Goal: Transaction & Acquisition: Purchase product/service

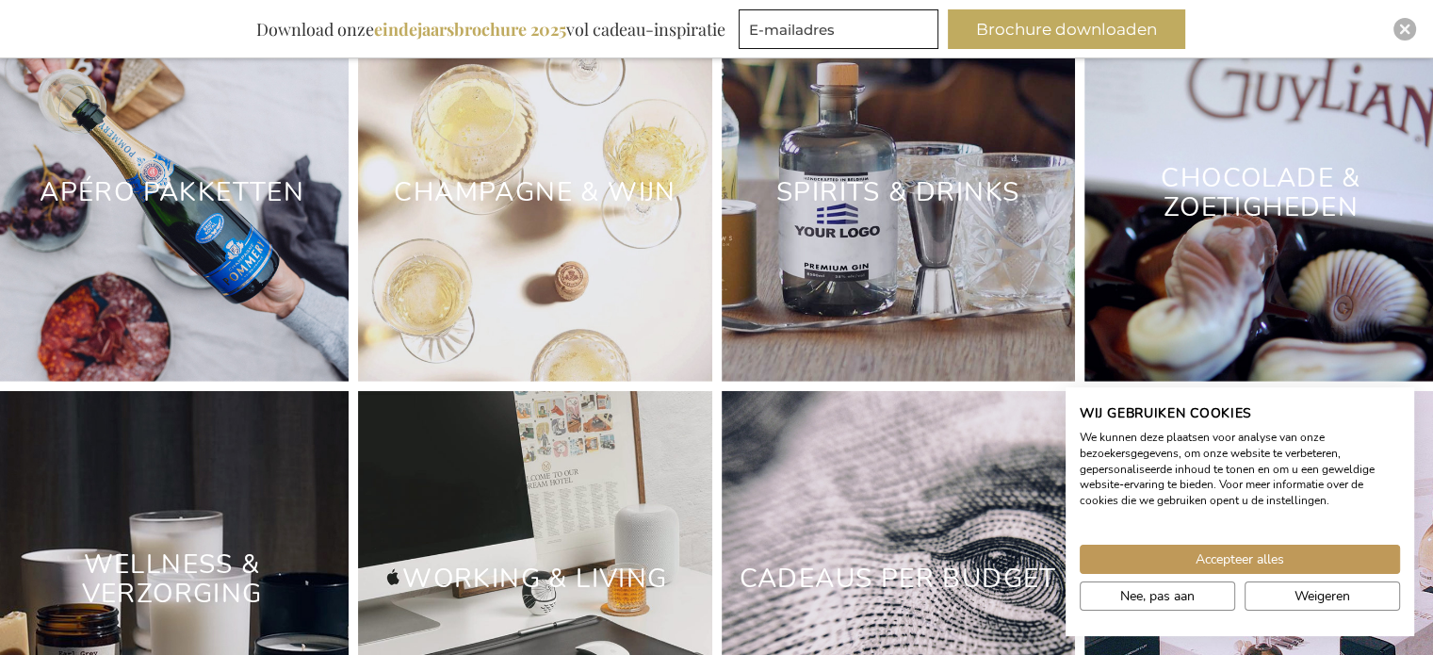
scroll to position [5557, 0]
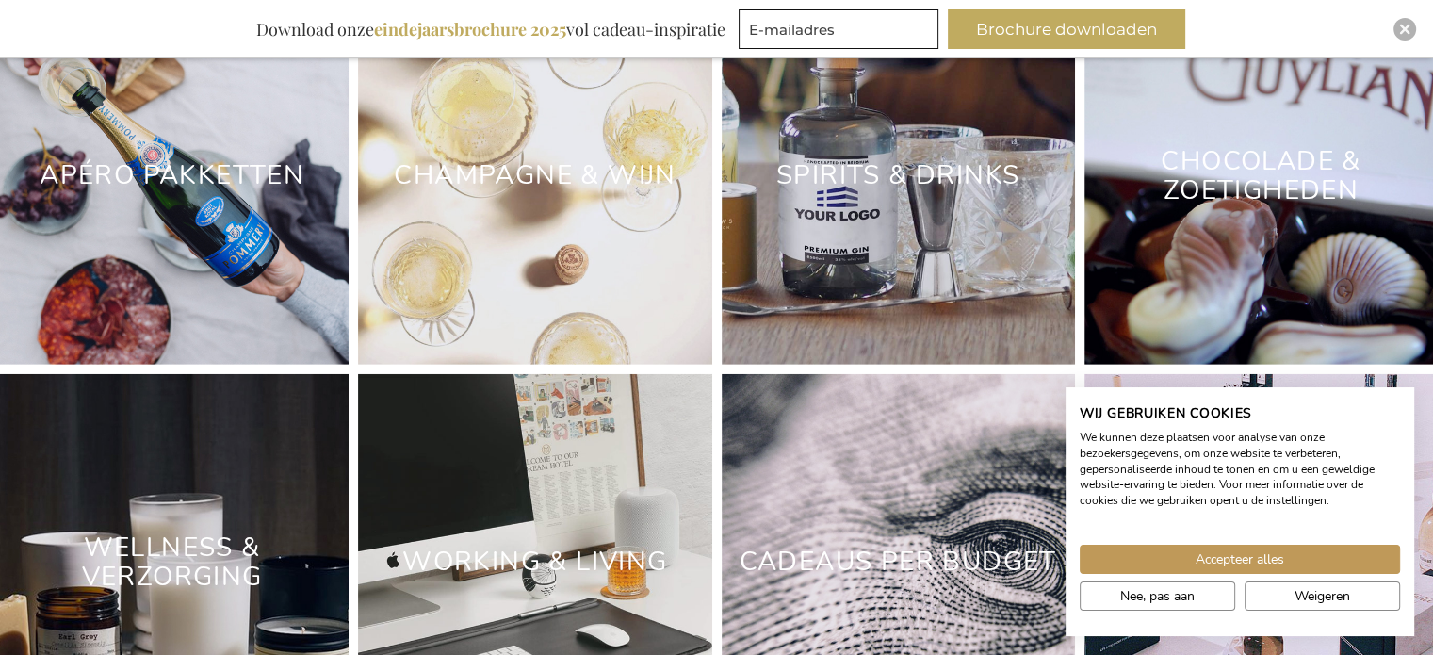
click at [525, 205] on h2 "Champagne & Wijn" at bounding box center [534, 175] width 353 height 59
click at [519, 193] on link "Champagne & Wijn" at bounding box center [535, 175] width 282 height 36
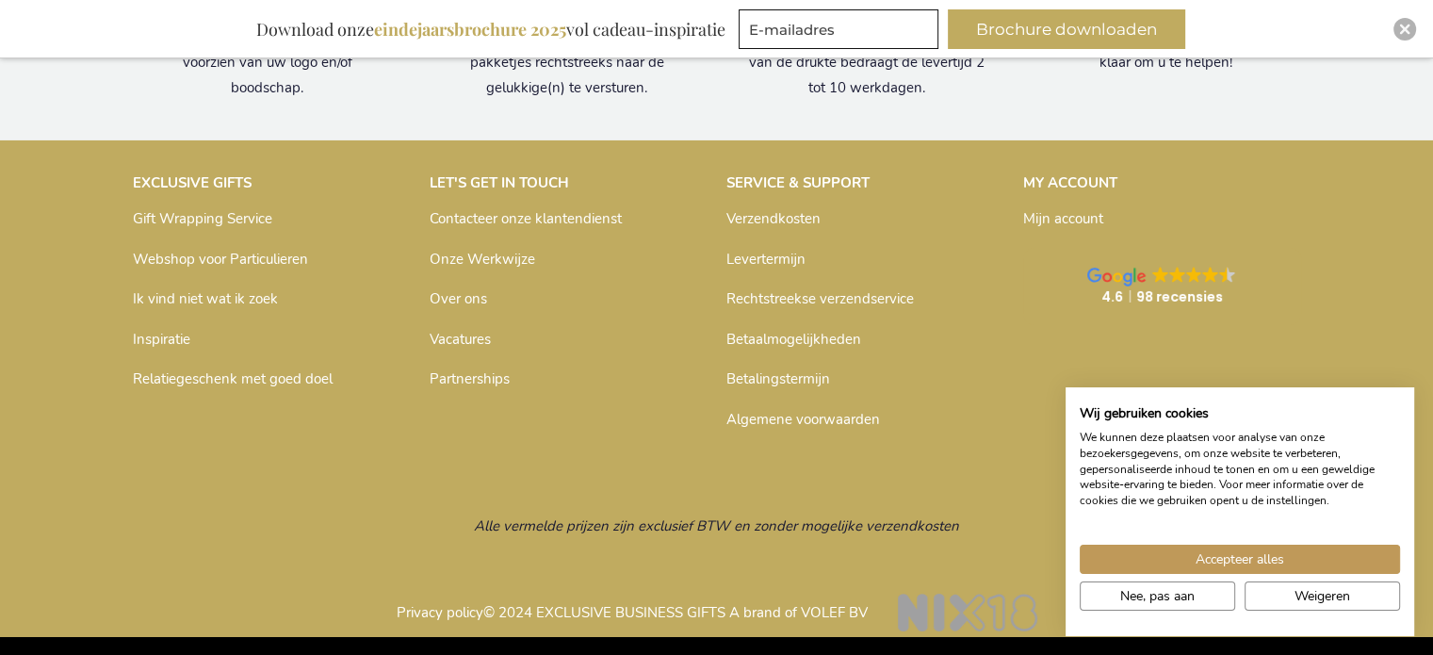
scroll to position [5545, 0]
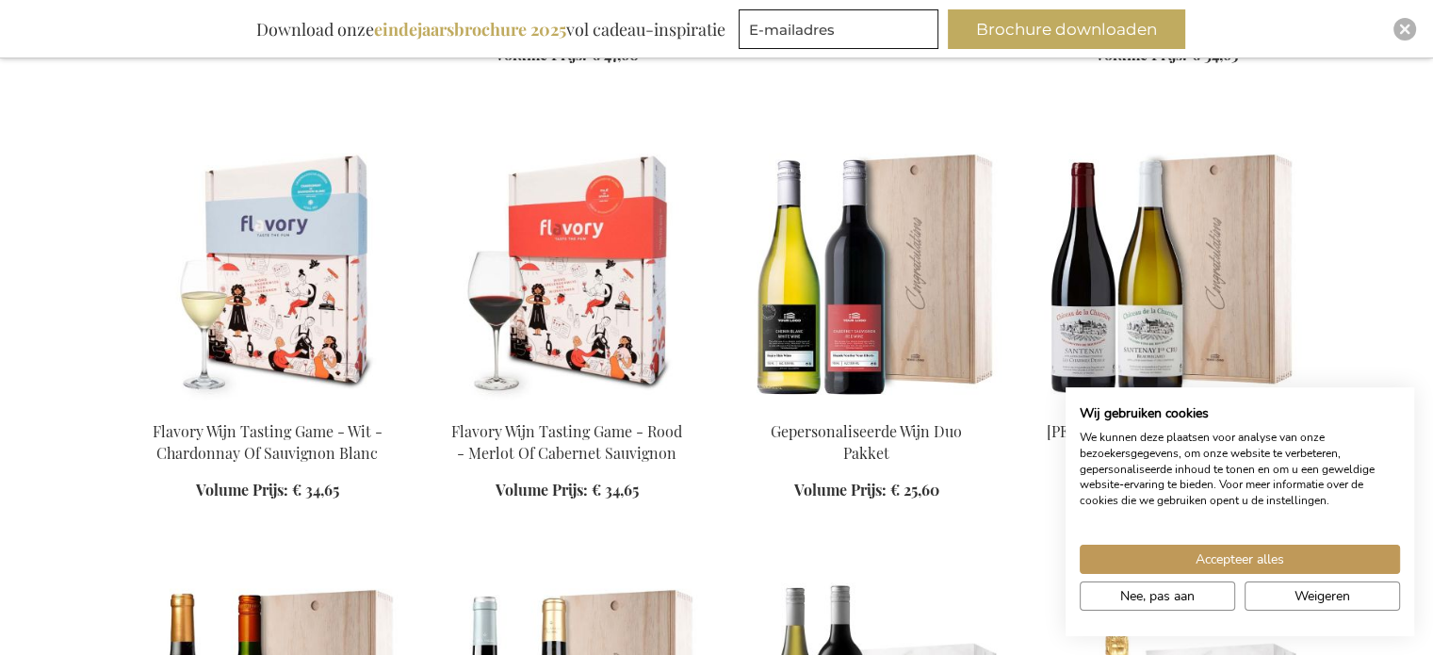
scroll to position [6022, 0]
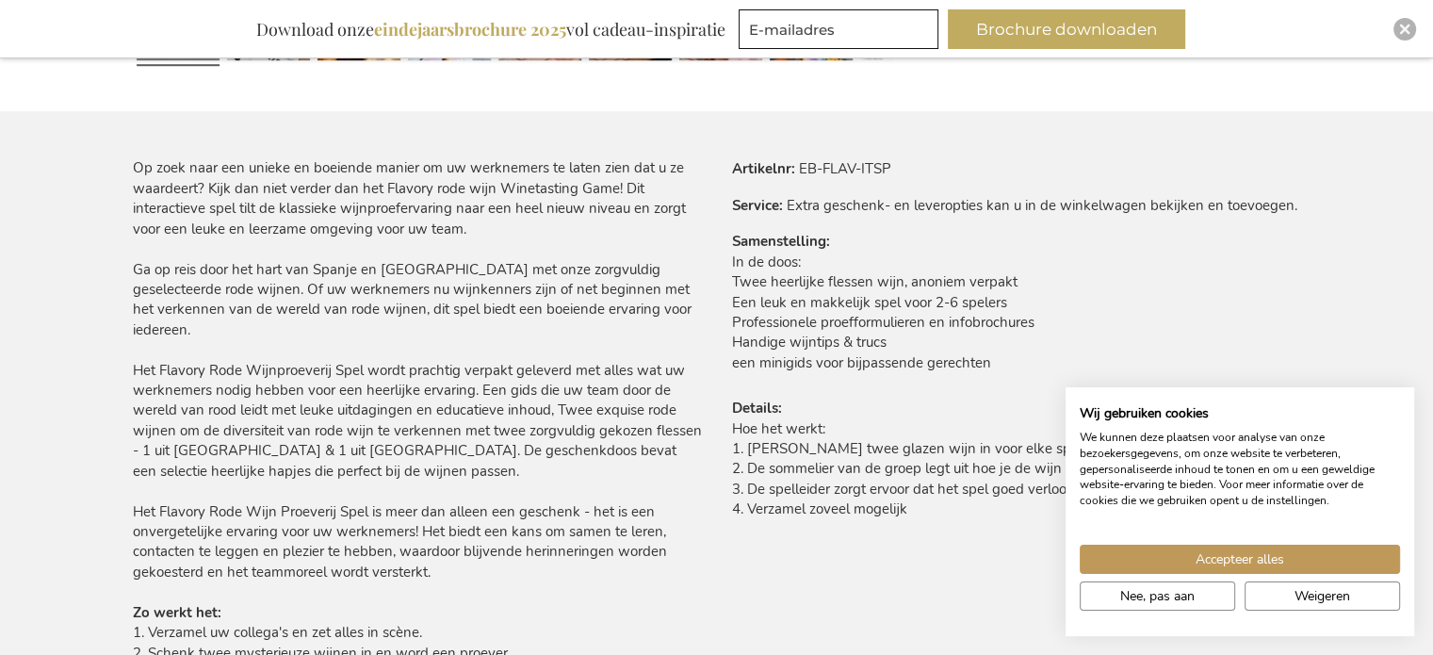
scroll to position [1109, 0]
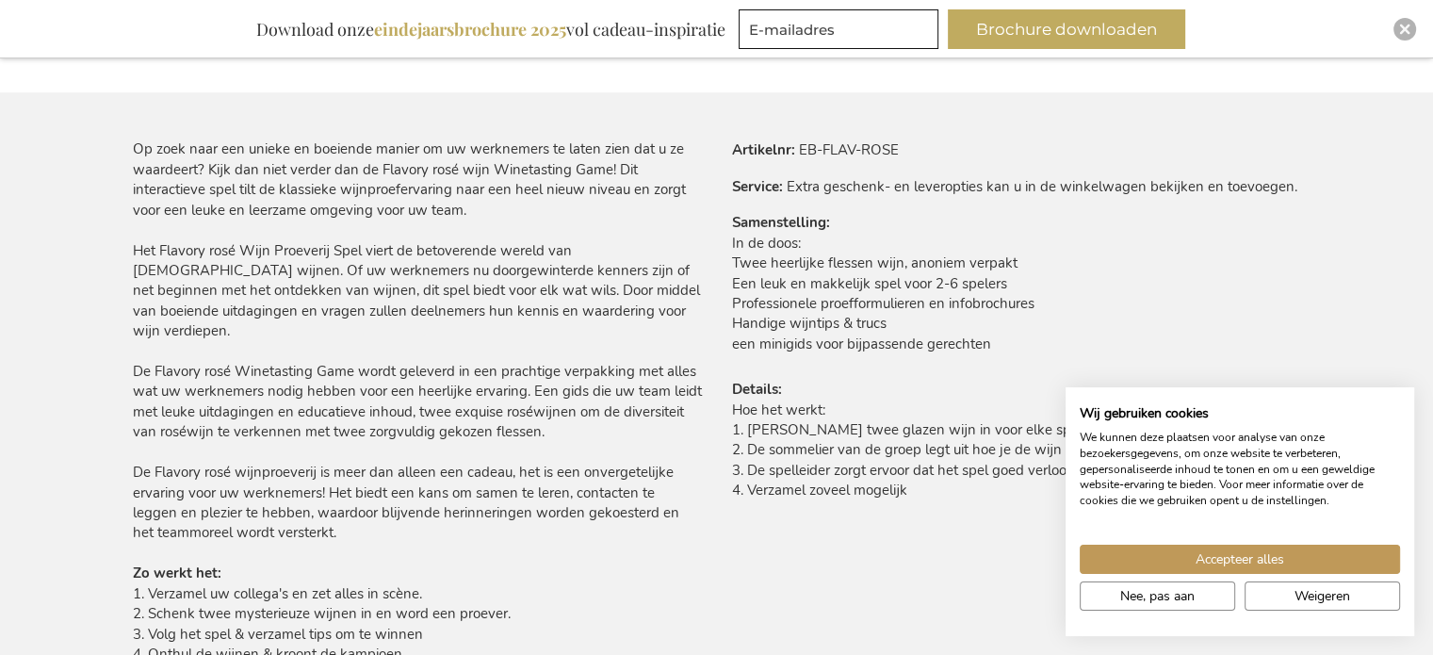
scroll to position [1146, 0]
